Goal: Transaction & Acquisition: Purchase product/service

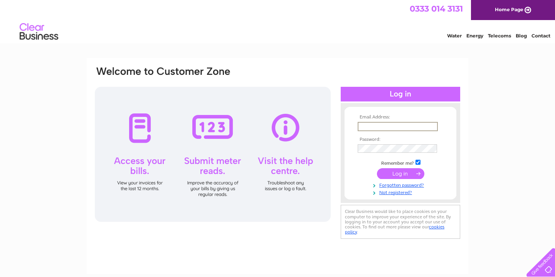
click at [399, 124] on input "text" at bounding box center [398, 126] width 80 height 9
type input "robert@deco-plast.co.uk"
click at [377, 168] on input "submit" at bounding box center [400, 173] width 47 height 11
click at [404, 171] on input "submit" at bounding box center [400, 173] width 47 height 11
click at [403, 175] on input "submit" at bounding box center [400, 172] width 47 height 11
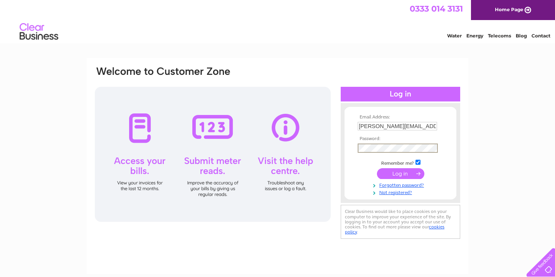
click at [389, 175] on input "submit" at bounding box center [400, 173] width 47 height 11
click at [411, 126] on input "robert@deco-plast.co.uk" at bounding box center [398, 126] width 80 height 9
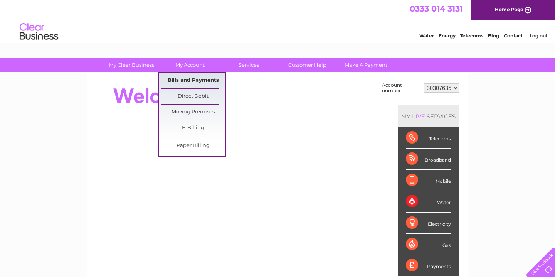
click at [182, 79] on link "Bills and Payments" at bounding box center [193, 80] width 64 height 15
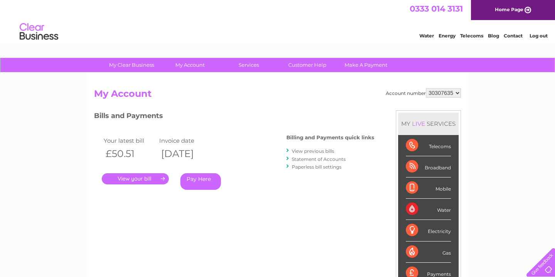
click at [201, 178] on link "Pay Here" at bounding box center [200, 181] width 40 height 17
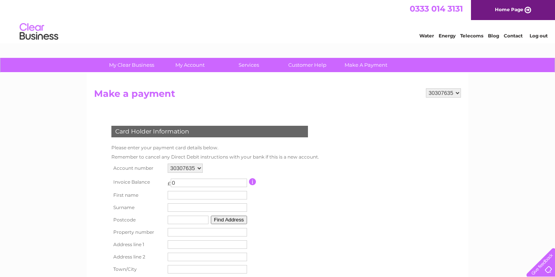
click at [200, 183] on input "0" at bounding box center [209, 182] width 76 height 8
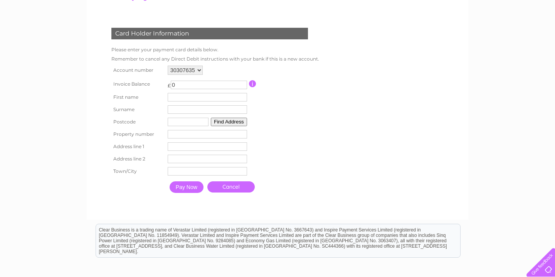
scroll to position [99, 0]
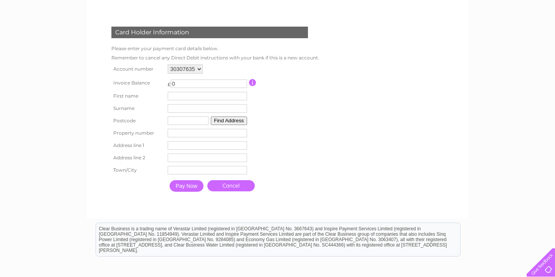
click at [253, 82] on input "button" at bounding box center [252, 82] width 7 height 7
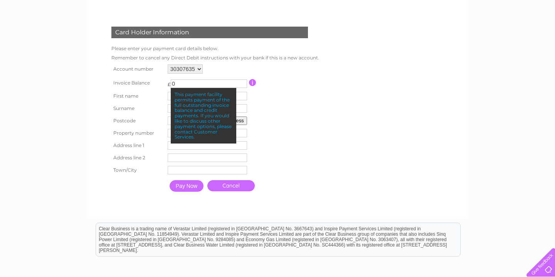
click at [213, 79] on td "0 This payment facility permits payment of the full outstanding invoice balance…" at bounding box center [209, 82] width 76 height 10
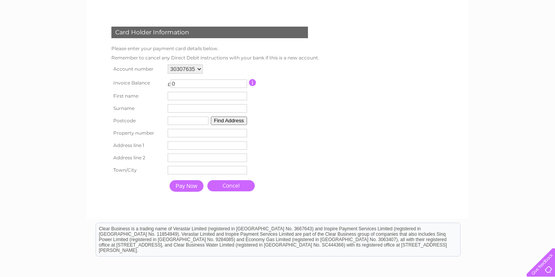
click at [186, 86] on input "0" at bounding box center [209, 83] width 76 height 8
type input "50.51"
click at [180, 98] on input "text" at bounding box center [207, 96] width 79 height 8
type input "Robert"
type input "Groom"
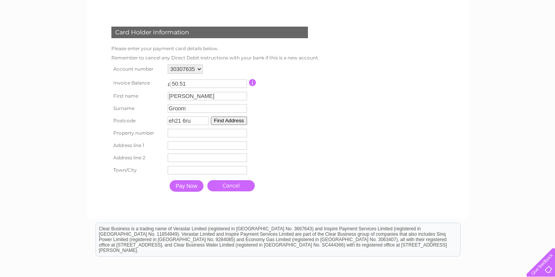
type input "eh21 6ru"
click at [229, 124] on button "Find Address" at bounding box center [229, 120] width 36 height 8
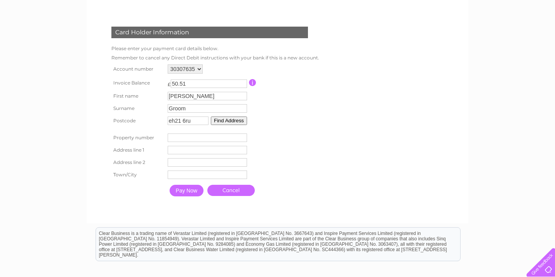
click at [243, 142] on input "number" at bounding box center [207, 137] width 79 height 8
click at [245, 139] on input "-1" at bounding box center [207, 137] width 79 height 8
drag, startPoint x: 223, startPoint y: 139, endPoint x: 162, endPoint y: 135, distance: 61.4
click at [162, 135] on tr "Property number -1 Property Number" at bounding box center [213, 137] width 208 height 12
click at [244, 137] on input "0" at bounding box center [207, 137] width 79 height 8
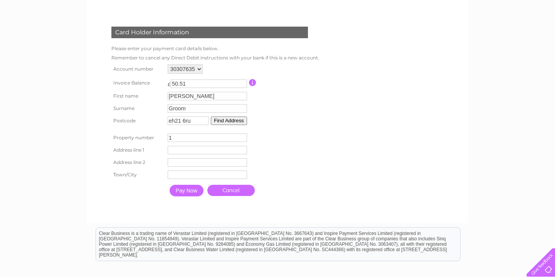
type input "1"
click at [244, 137] on input "1" at bounding box center [207, 137] width 79 height 8
click at [222, 141] on input "1" at bounding box center [207, 137] width 79 height 8
type input "31"
click at [206, 150] on input "text" at bounding box center [207, 150] width 79 height 8
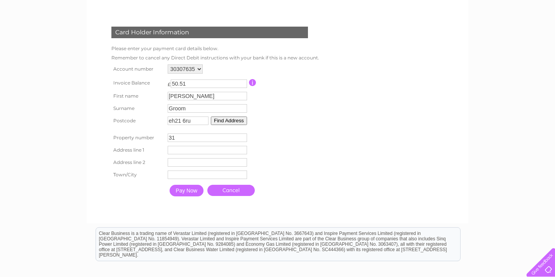
drag, startPoint x: 198, startPoint y: 121, endPoint x: 157, endPoint y: 121, distance: 41.2
click at [157, 121] on tr "Postcode eh21 6ru Find Address" at bounding box center [213, 120] width 208 height 12
type input "eh41 3qf"
click at [221, 119] on button "Find Address" at bounding box center [229, 120] width 36 height 8
click at [229, 138] on input "31" at bounding box center [207, 137] width 79 height 8
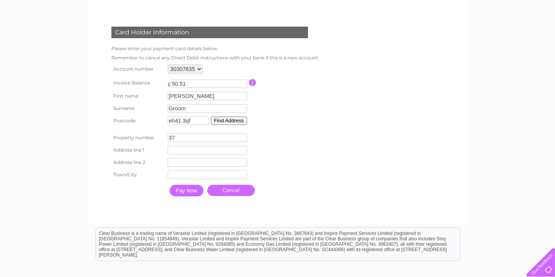
type input "37"
click at [210, 153] on input "text" at bounding box center [208, 150] width 80 height 9
click at [198, 175] on input "text" at bounding box center [208, 174] width 80 height 9
type input "haddington"
click at [188, 192] on input "Pay Now" at bounding box center [187, 191] width 34 height 12
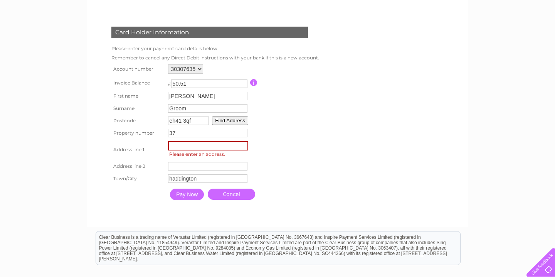
click at [208, 150] on input "text" at bounding box center [208, 145] width 80 height 9
type input "Traprain terrace"
click at [191, 197] on input "Pay Now" at bounding box center [187, 194] width 34 height 12
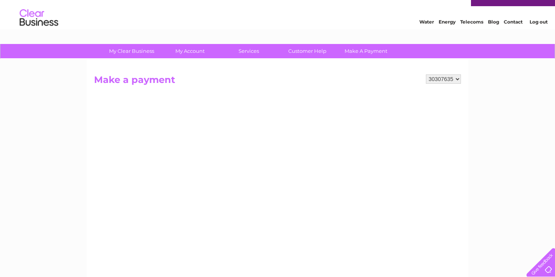
scroll to position [13, 0]
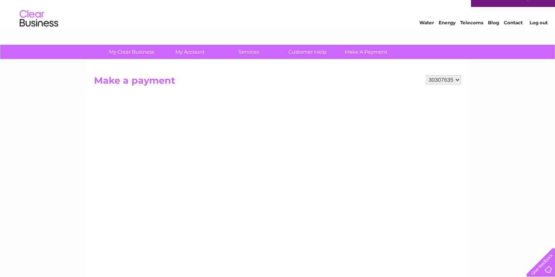
click at [457, 79] on select "30307635 30319372" at bounding box center [443, 79] width 35 height 9
click at [426, 75] on select "30307635 30319372" at bounding box center [443, 79] width 35 height 9
click at [362, 90] on form "30307635 30319372 Make a payment Card Holder Information Please enter your paym…" at bounding box center [277, 86] width 367 height 22
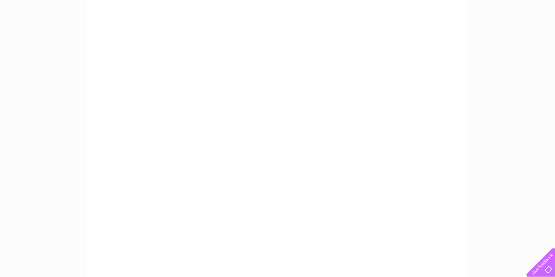
scroll to position [151, 0]
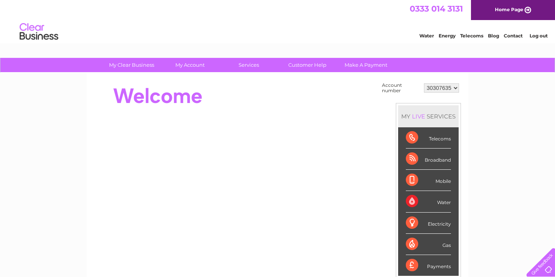
click at [455, 86] on select "30307635 30319372" at bounding box center [441, 87] width 35 height 9
select select "30319372"
click at [424, 83] on select "30307635 30319372" at bounding box center [441, 87] width 35 height 9
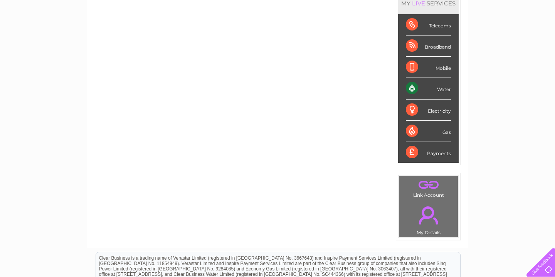
scroll to position [25, 0]
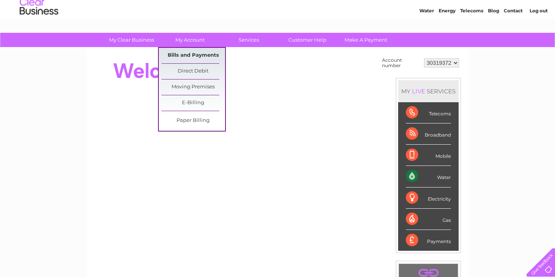
click at [185, 56] on link "Bills and Payments" at bounding box center [193, 55] width 64 height 15
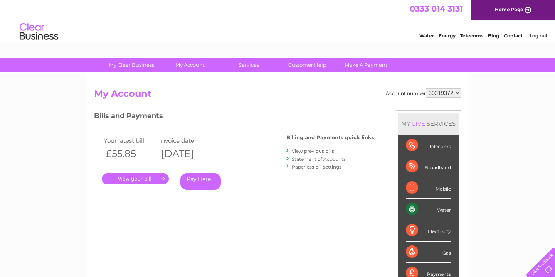
click at [320, 150] on link "View previous bills" at bounding box center [313, 151] width 42 height 6
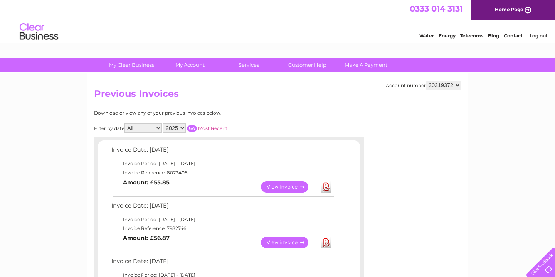
click at [270, 188] on link "View" at bounding box center [289, 186] width 57 height 11
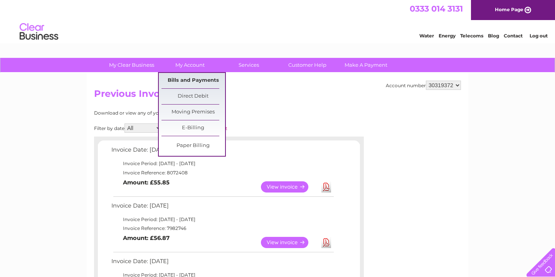
click at [192, 81] on link "Bills and Payments" at bounding box center [193, 80] width 64 height 15
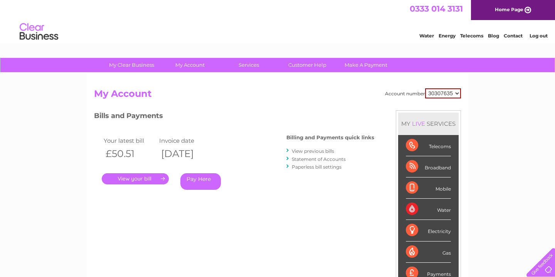
click at [195, 182] on link "Pay Here" at bounding box center [200, 181] width 40 height 17
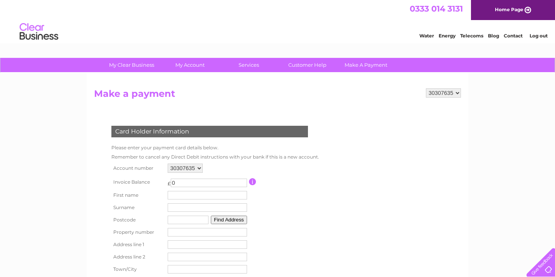
click at [181, 181] on input "0" at bounding box center [209, 182] width 76 height 8
click at [246, 181] on input "0" at bounding box center [209, 182] width 76 height 8
click at [243, 181] on input "1" at bounding box center [209, 182] width 76 height 8
type input "0"
click at [243, 185] on input "0" at bounding box center [209, 182] width 76 height 8
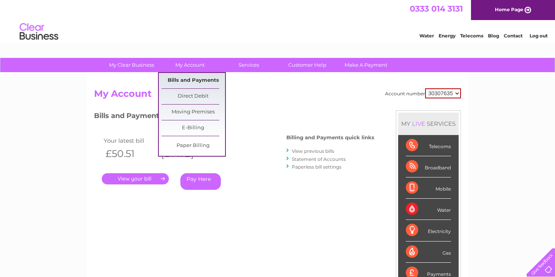
click at [180, 78] on link "Bills and Payments" at bounding box center [193, 80] width 64 height 15
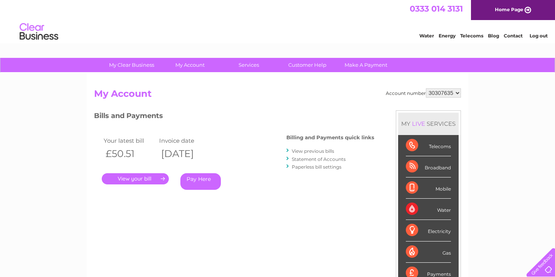
click at [317, 150] on link "View previous bills" at bounding box center [313, 151] width 42 height 6
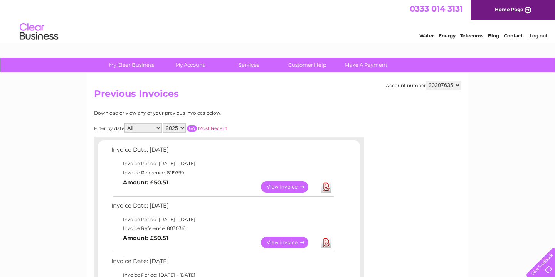
click at [278, 185] on link "View" at bounding box center [289, 186] width 57 height 11
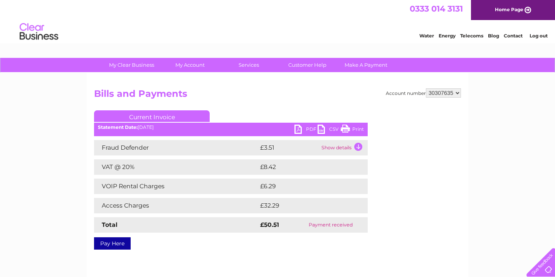
click at [300, 131] on link "PDF" at bounding box center [305, 129] width 23 height 11
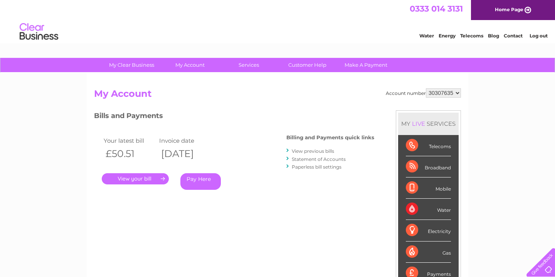
click at [458, 93] on select "30307635 30319372" at bounding box center [443, 92] width 35 height 9
select select "30319372"
click at [426, 88] on select "30307635 30319372" at bounding box center [443, 92] width 35 height 9
click at [200, 180] on link "Pay Here" at bounding box center [200, 181] width 40 height 17
click at [205, 180] on link "Pay Here" at bounding box center [200, 181] width 40 height 17
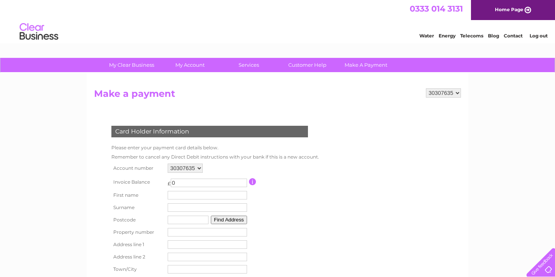
click at [205, 180] on input "0" at bounding box center [209, 182] width 76 height 8
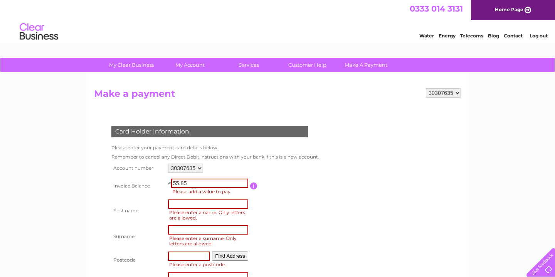
type input "55.85"
click at [192, 205] on input "text" at bounding box center [208, 203] width 80 height 9
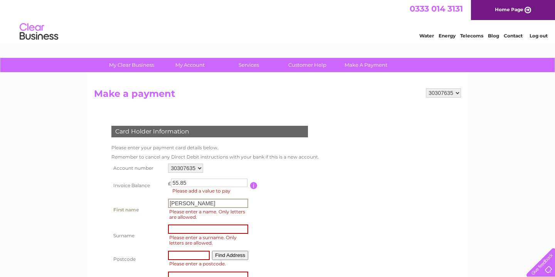
type input "[PERSON_NAME]"
type input "Groom"
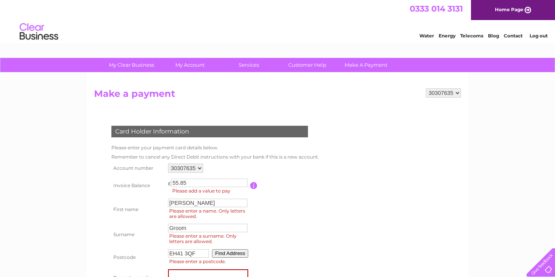
click at [227, 251] on button "Find Address" at bounding box center [230, 253] width 36 height 8
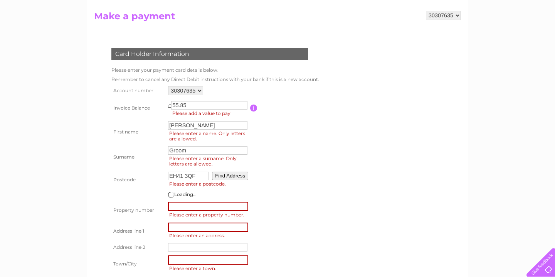
scroll to position [83, 0]
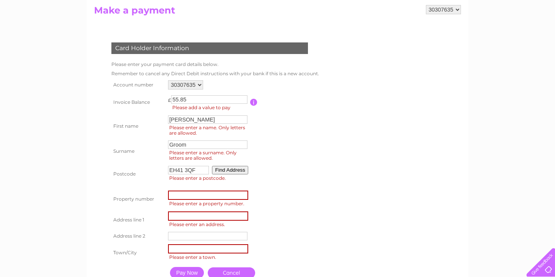
click at [208, 195] on input "number" at bounding box center [208, 194] width 80 height 9
click at [185, 170] on input "EH41 3QF" at bounding box center [188, 170] width 41 height 8
click at [219, 173] on button "Find Address" at bounding box center [230, 170] width 36 height 8
click at [198, 192] on input "number" at bounding box center [208, 194] width 80 height 9
click at [183, 170] on input "EH413QF" at bounding box center [188, 170] width 41 height 8
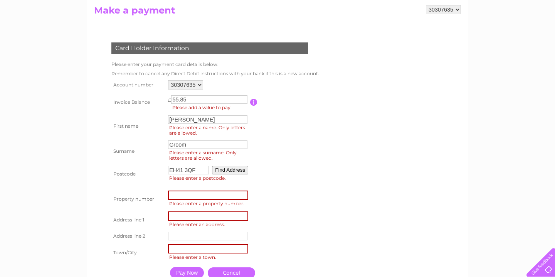
type input "EH41 3QF"
click at [189, 198] on input "number" at bounding box center [208, 194] width 80 height 9
type input "37"
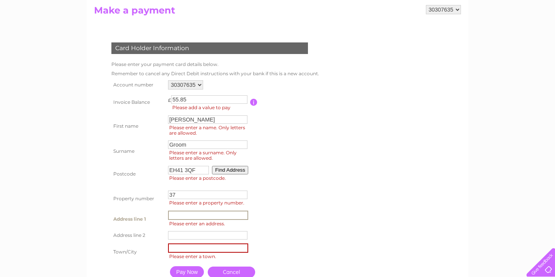
click at [219, 215] on input "text" at bounding box center [208, 214] width 80 height 9
type input "Traprain Terrace"
click at [210, 248] on input "text" at bounding box center [208, 247] width 80 height 9
type input "Haddington"
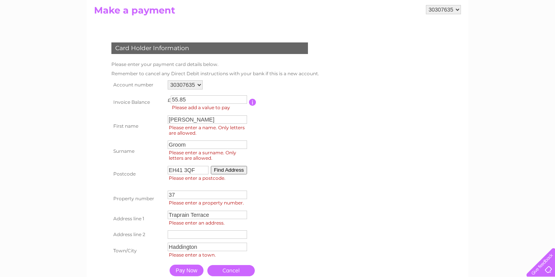
click at [292, 242] on table "Account number 30307635 30319372 Invoice Balance £ 55.85 First name Groom" at bounding box center [213, 178] width 208 height 201
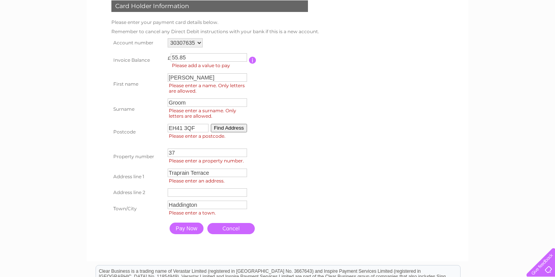
scroll to position [132, 0]
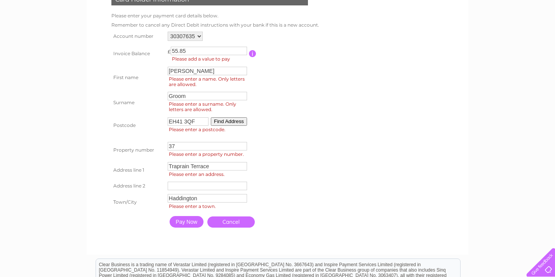
click at [191, 223] on input "Pay Now" at bounding box center [187, 222] width 34 height 12
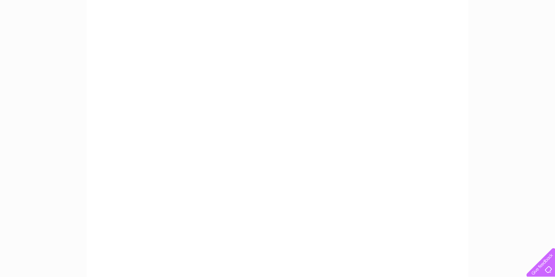
scroll to position [149, 0]
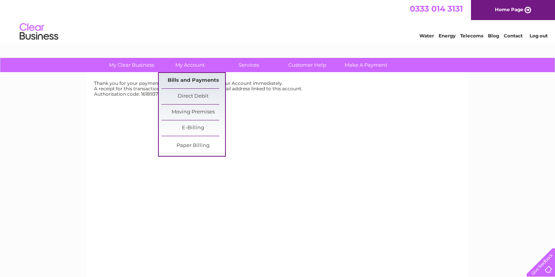
click at [188, 77] on link "Bills and Payments" at bounding box center [193, 80] width 64 height 15
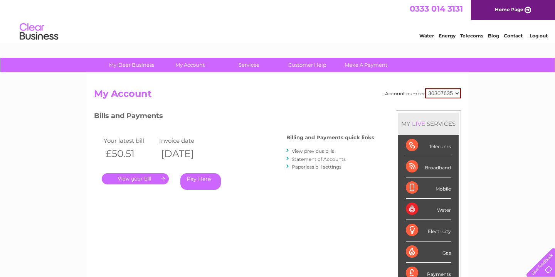
click at [316, 150] on link "View previous bills" at bounding box center [313, 151] width 42 height 6
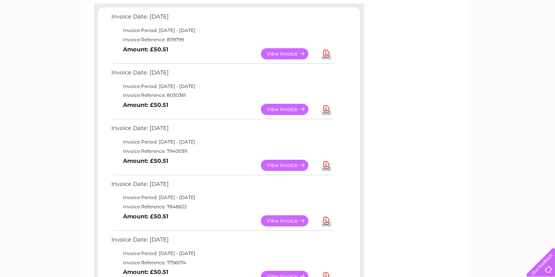
scroll to position [133, 0]
click at [325, 221] on link "Download" at bounding box center [326, 220] width 10 height 11
click at [325, 166] on link "Download" at bounding box center [326, 165] width 10 height 11
click at [326, 112] on link "Download" at bounding box center [326, 109] width 10 height 11
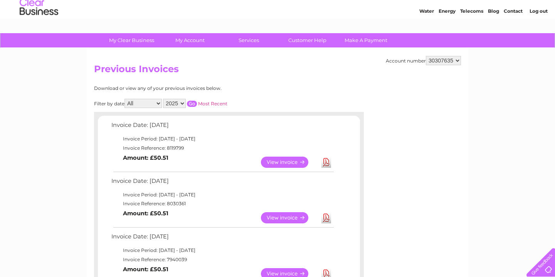
scroll to position [24, 0]
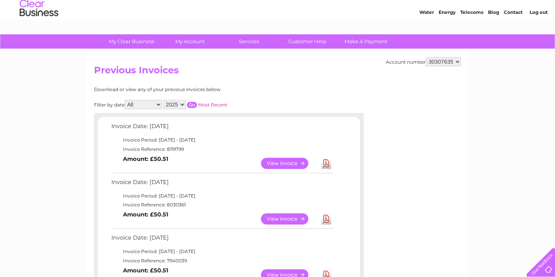
click at [458, 57] on select "30307635 30319372" at bounding box center [443, 61] width 35 height 9
select select "30319372"
click at [426, 57] on select "30307635 30319372" at bounding box center [443, 61] width 35 height 9
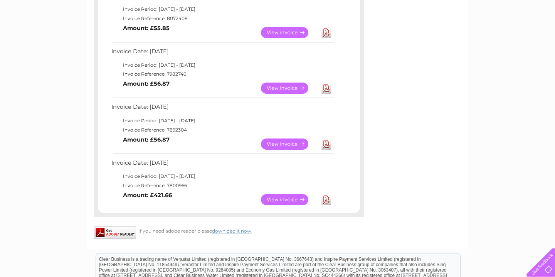
scroll to position [155, 0]
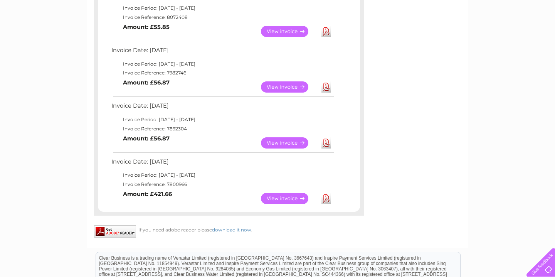
click at [324, 197] on link "Download" at bounding box center [326, 198] width 10 height 11
click at [329, 144] on link "Download" at bounding box center [326, 142] width 10 height 11
click at [327, 85] on link "Download" at bounding box center [326, 86] width 10 height 11
